Goal: Information Seeking & Learning: Learn about a topic

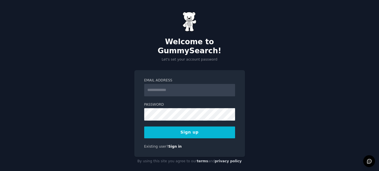
click at [172, 84] on input "Email Address" at bounding box center [189, 90] width 91 height 12
type input "**********"
click at [195, 127] on button "Sign up" at bounding box center [189, 133] width 91 height 12
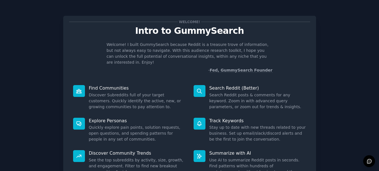
scroll to position [49, 0]
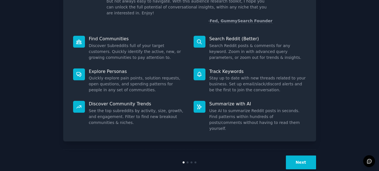
click at [296, 156] on button "Next" at bounding box center [301, 163] width 30 height 14
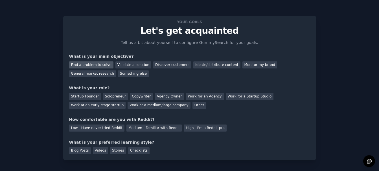
click at [98, 64] on div "Find a problem to solve" at bounding box center [91, 64] width 44 height 7
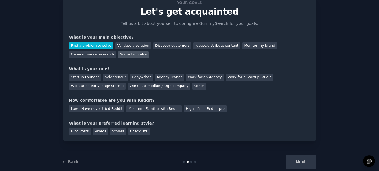
scroll to position [31, 0]
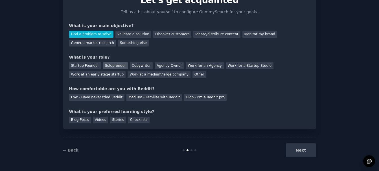
click at [115, 69] on div "Solopreneur" at bounding box center [115, 65] width 25 height 7
click at [159, 99] on div "Medium - Familiar with Reddit" at bounding box center [153, 97] width 55 height 7
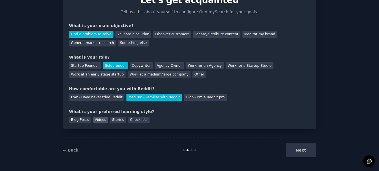
click at [100, 120] on div "Videos" at bounding box center [101, 120] width 16 height 7
click at [299, 154] on button "Next" at bounding box center [301, 151] width 30 height 14
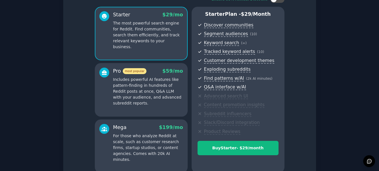
scroll to position [54, 0]
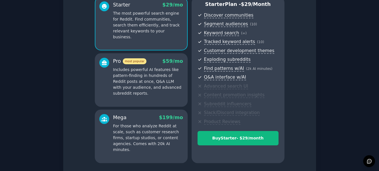
click at [166, 87] on p "Includes powerful AI features like pattern-finding in hundreds of Reddit posts …" at bounding box center [148, 82] width 70 height 30
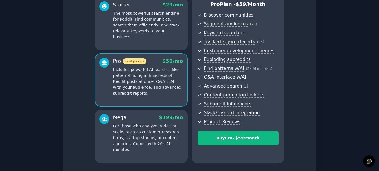
click at [155, 124] on p "For those who analyze Reddit at scale, such as customer research firms, startup…" at bounding box center [148, 138] width 70 height 30
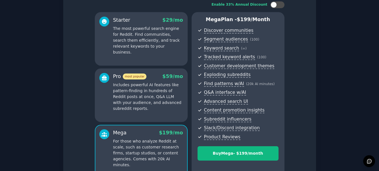
scroll to position [35, 0]
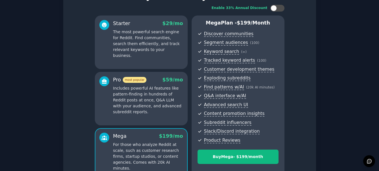
click at [150, 94] on p "Includes powerful AI features like pattern-finding in hundreds of Reddit posts …" at bounding box center [148, 100] width 70 height 30
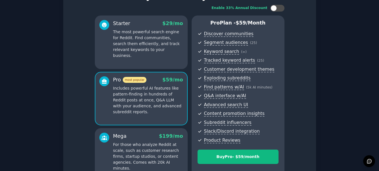
click at [150, 58] on div "Starter $ 29 /mo The most powerful search engine for Reddit. Find communities, …" at bounding box center [141, 43] width 93 height 54
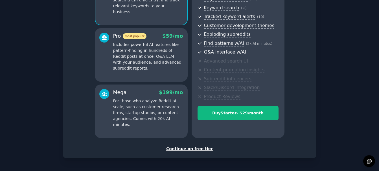
scroll to position [99, 0]
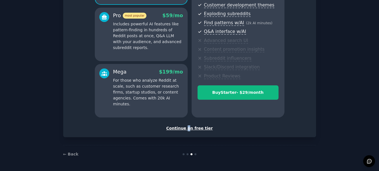
click at [188, 129] on div "Continue on free tier" at bounding box center [189, 129] width 241 height 6
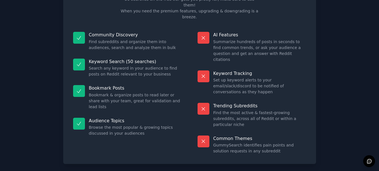
scroll to position [49, 0]
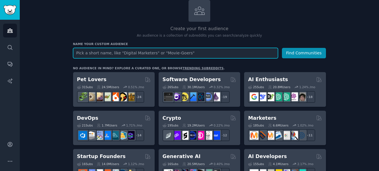
scroll to position [63, 0]
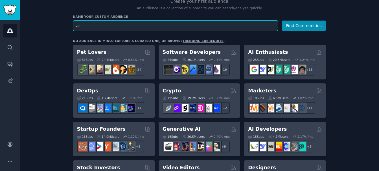
type input "a"
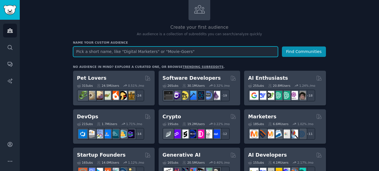
scroll to position [48, 0]
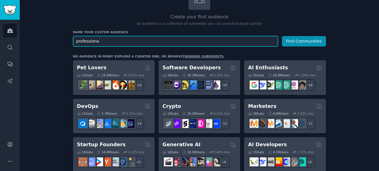
type input "professional"
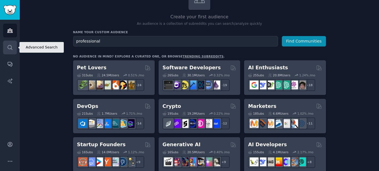
click at [10, 49] on icon "Sidebar" at bounding box center [10, 48] width 6 height 6
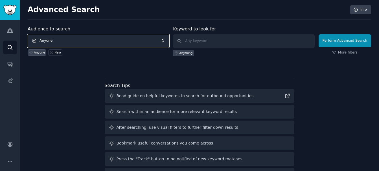
click at [127, 41] on span "Anyone" at bounding box center [98, 40] width 141 height 13
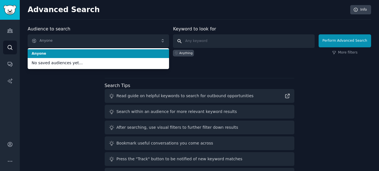
click at [225, 46] on input "text" at bounding box center [243, 41] width 141 height 14
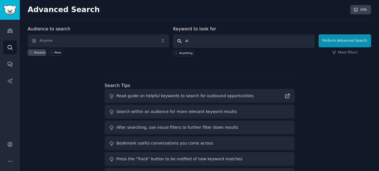
type input "a"
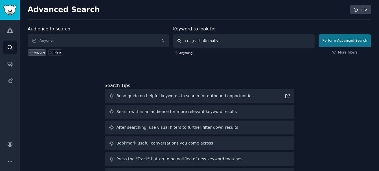
type input "craigslist alternative"
click at [337, 44] on button "Perform Advanced Search" at bounding box center [344, 40] width 52 height 13
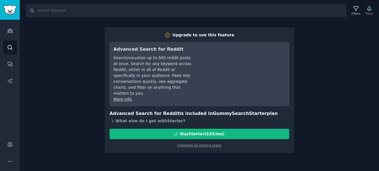
click at [113, 118] on icon at bounding box center [112, 121] width 6 height 6
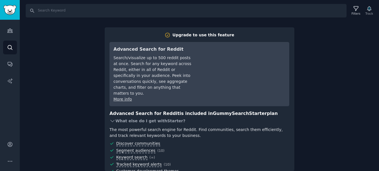
scroll to position [47, 0]
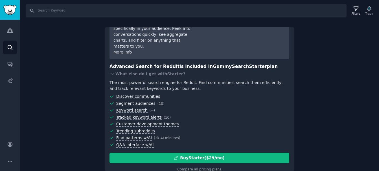
click at [69, 86] on div "Search Filters Track Upgrade to use this feature Advanced Search for Reddit Sea…" at bounding box center [199, 85] width 359 height 171
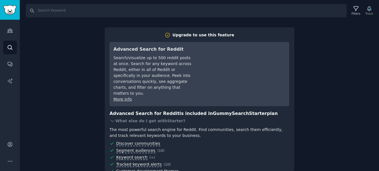
click at [312, 21] on div "Search Filters Track Upgrade to use this feature Advanced Search for Reddit Sea…" at bounding box center [199, 85] width 359 height 171
click at [9, 43] on link "Search" at bounding box center [10, 48] width 14 height 14
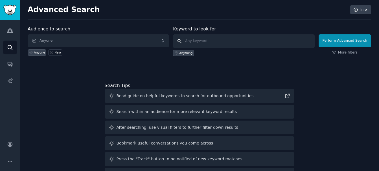
click at [222, 36] on input "text" at bounding box center [243, 41] width 141 height 14
click at [220, 21] on div "Advanced Search Info Audience to search Anyone Anyone New Keyword to look for A…" at bounding box center [199, 96] width 359 height 192
click at [218, 41] on input "text" at bounding box center [243, 41] width 141 height 14
type input "craigslist"
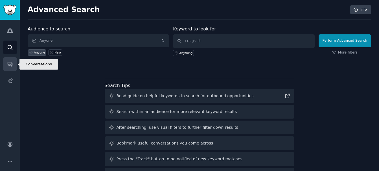
click at [8, 62] on icon "Sidebar" at bounding box center [10, 64] width 5 height 5
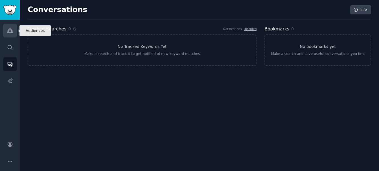
click at [12, 34] on link "Audiences" at bounding box center [10, 31] width 14 height 14
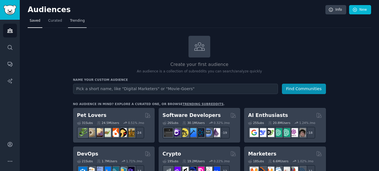
click at [74, 23] on span "Trending" at bounding box center [77, 20] width 15 height 5
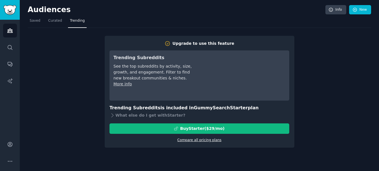
click at [206, 141] on link "Compare all pricing plans" at bounding box center [199, 140] width 44 height 4
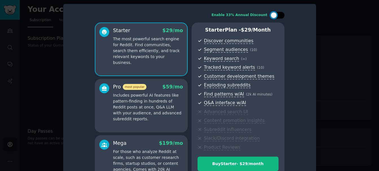
click at [277, 17] on div at bounding box center [277, 15] width 14 height 7
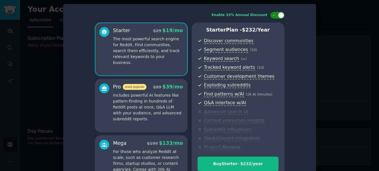
click at [277, 16] on div at bounding box center [277, 15] width 14 height 7
checkbox input "false"
click at [320, 21] on div at bounding box center [189, 85] width 379 height 171
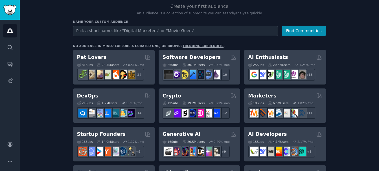
scroll to position [63, 0]
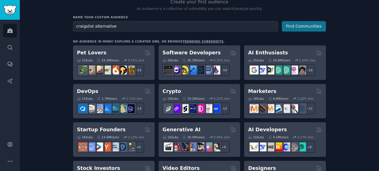
type input "craigslist alternative"
click at [315, 25] on button "Find Communities" at bounding box center [304, 26] width 44 height 10
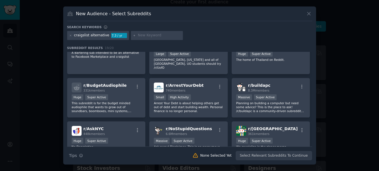
scroll to position [137, 0]
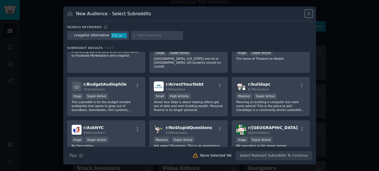
click at [307, 14] on icon at bounding box center [309, 14] width 6 height 6
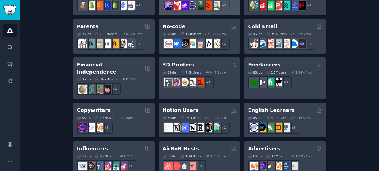
scroll to position [372, 0]
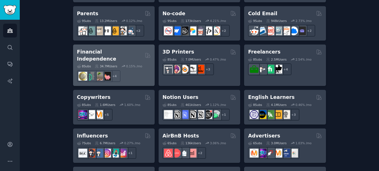
click at [135, 70] on div "+ 4" at bounding box center [114, 76] width 74 height 12
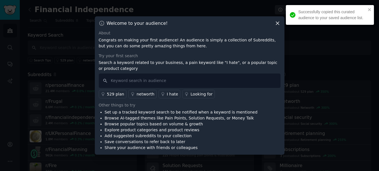
click at [93, 65] on div at bounding box center [189, 85] width 379 height 171
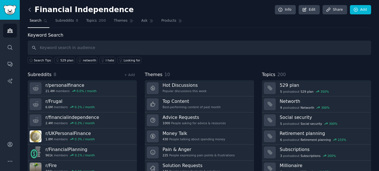
click at [31, 11] on icon at bounding box center [30, 10] width 6 height 6
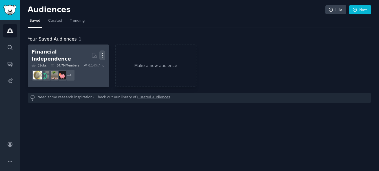
click at [102, 56] on icon "button" at bounding box center [102, 55] width 6 height 6
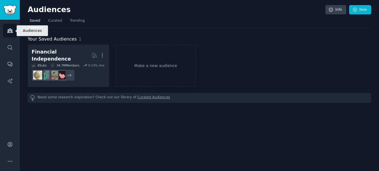
click at [13, 30] on icon "Sidebar" at bounding box center [10, 31] width 6 height 6
